Goal: Task Accomplishment & Management: Complete application form

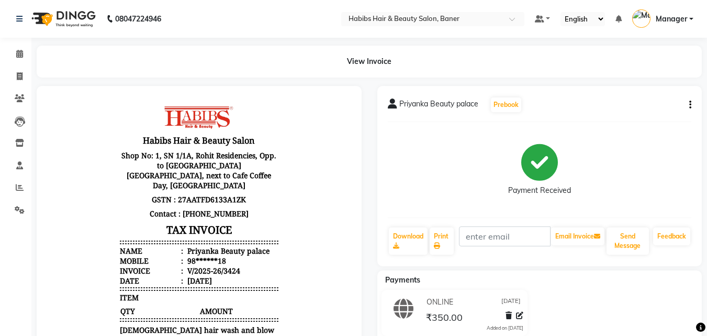
click at [24, 227] on div "Calendar Invoice Clients Leads Inventory Staff Reports Settings Completed InPro…" at bounding box center [70, 261] width 141 height 462
click at [24, 75] on span at bounding box center [19, 77] width 18 height 12
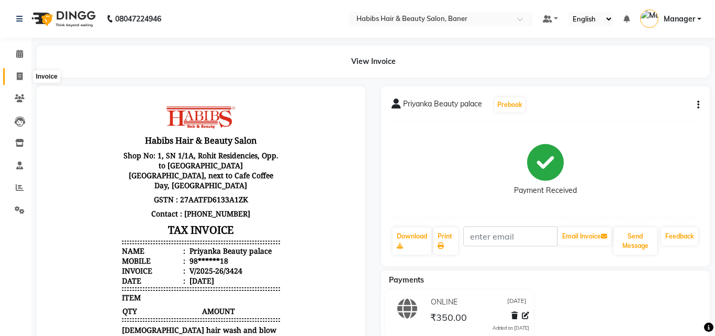
select select "5356"
select select "service"
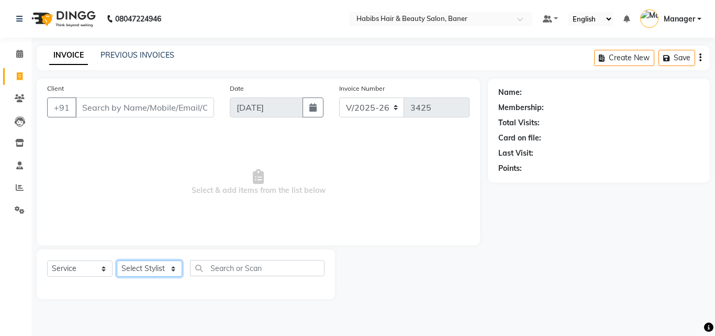
click at [139, 272] on select "Select Stylist Admin [PERSON_NAME] Manager [PERSON_NAME] [PERSON_NAME] Ram Roha…" at bounding box center [149, 268] width 65 height 16
select select "90441"
click at [117, 260] on select "Select Stylist Admin [PERSON_NAME] Manager [PERSON_NAME] [PERSON_NAME] Ram Roha…" at bounding box center [149, 268] width 65 height 16
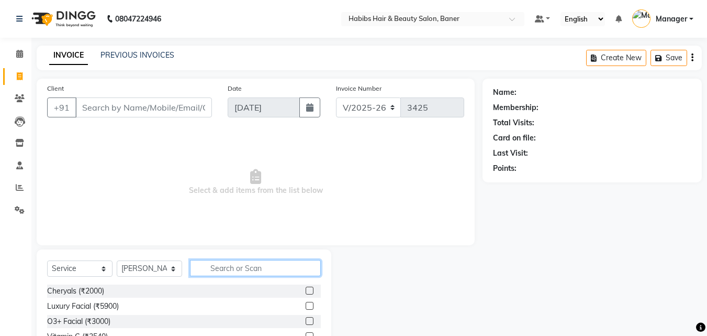
click at [235, 263] on input "text" at bounding box center [255, 268] width 131 height 16
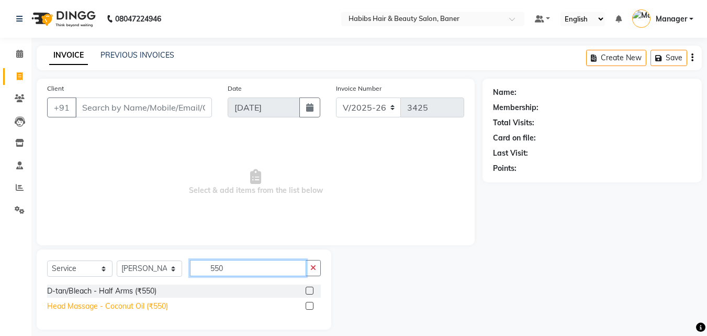
type input "550"
click at [161, 305] on div "Head Massage - Coconut Oil (₹550)" at bounding box center [107, 305] width 121 height 11
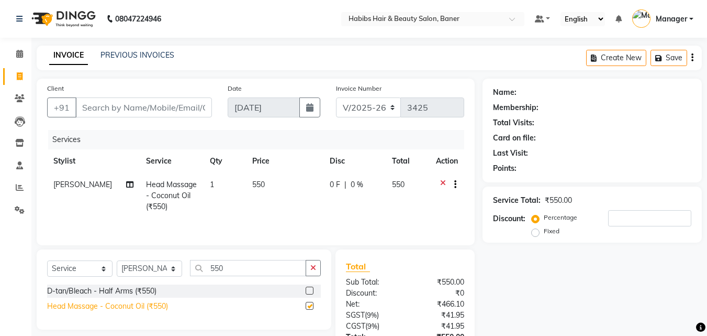
checkbox input "false"
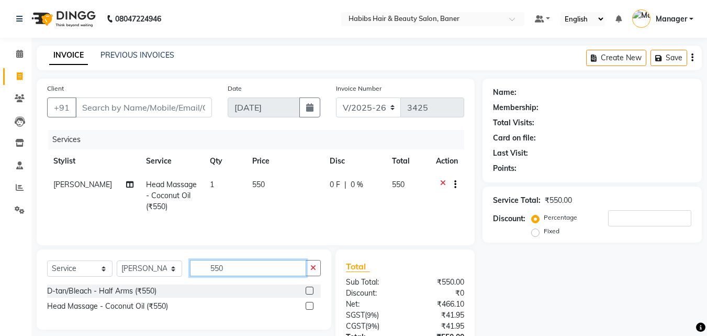
drag, startPoint x: 238, startPoint y: 271, endPoint x: 150, endPoint y: 275, distance: 88.0
click at [151, 275] on div "Select Service Product Membership Package Voucher Prepaid Gift Card Select Styl…" at bounding box center [184, 272] width 274 height 25
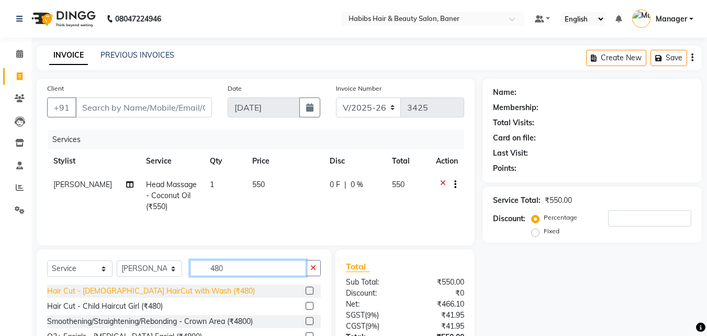
type input "480"
click at [173, 288] on div "Hair Cut - [DEMOGRAPHIC_DATA] HairCut with Wash (₹480)" at bounding box center [151, 290] width 208 height 11
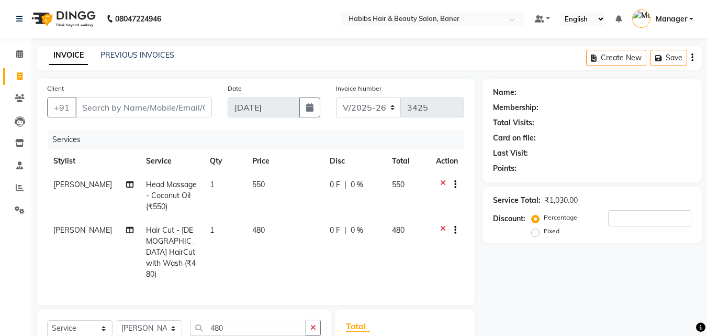
checkbox input "false"
drag, startPoint x: 104, startPoint y: 102, endPoint x: 148, endPoint y: 126, distance: 50.8
click at [104, 102] on input "Client" at bounding box center [143, 107] width 137 height 20
type input "7"
type input "0"
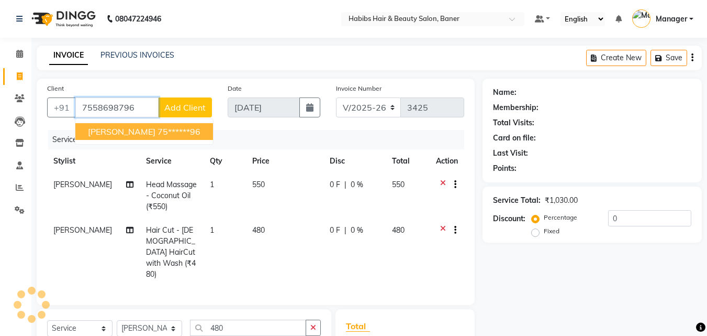
type input "7558698796"
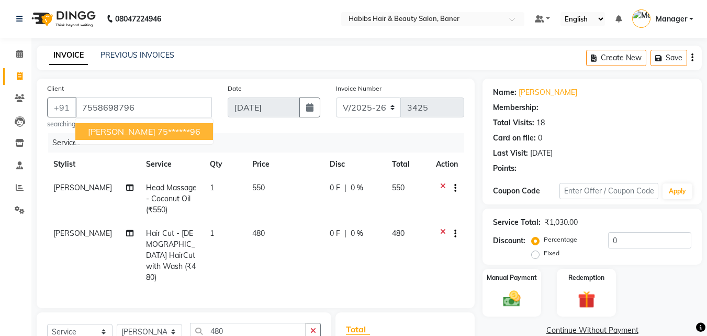
type input "20"
select select "2: Object"
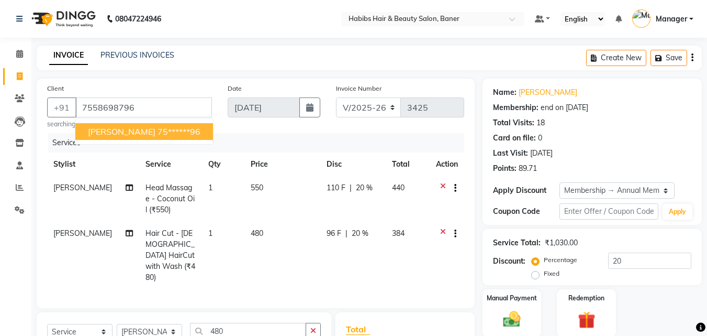
click at [147, 126] on button "[PERSON_NAME] 75******96" at bounding box center [144, 131] width 138 height 17
type input "75******96"
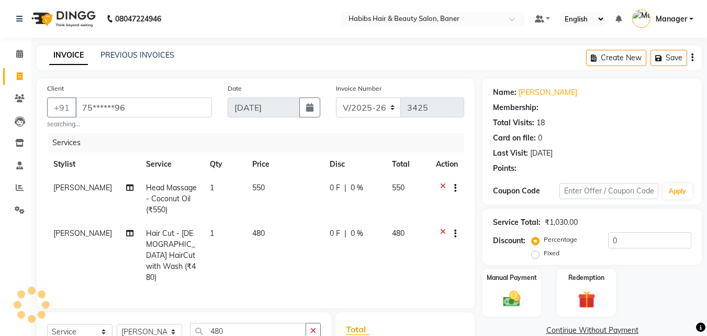
type input "20"
select select "2: Object"
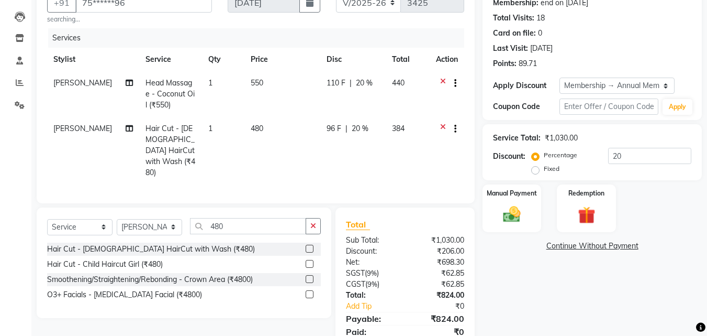
scroll to position [132, 0]
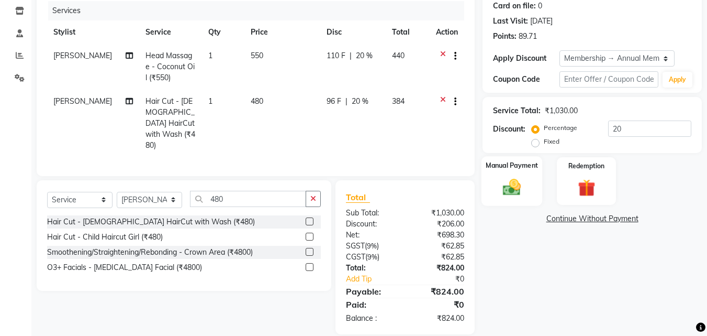
click at [500, 173] on div "Manual Payment" at bounding box center [512, 181] width 61 height 50
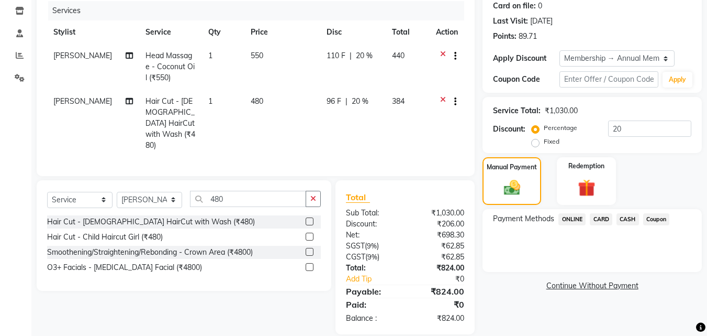
click at [570, 218] on span "ONLINE" at bounding box center [572, 219] width 27 height 12
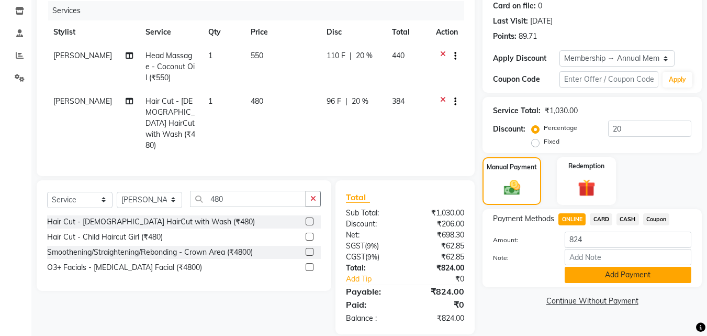
click at [598, 280] on button "Add Payment" at bounding box center [628, 274] width 127 height 16
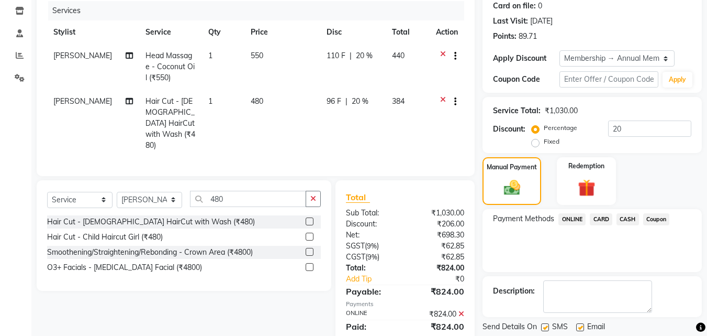
scroll to position [191, 0]
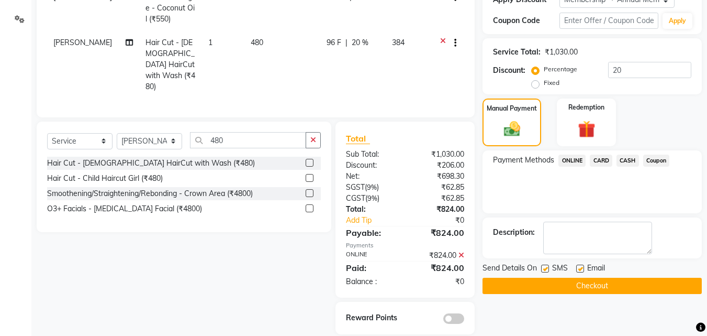
click at [451, 313] on span at bounding box center [453, 318] width 21 height 10
click at [464, 320] on input "checkbox" at bounding box center [464, 320] width 0 height 0
click at [547, 283] on button "Checkout" at bounding box center [592, 285] width 219 height 16
